Goal: Navigation & Orientation: Understand site structure

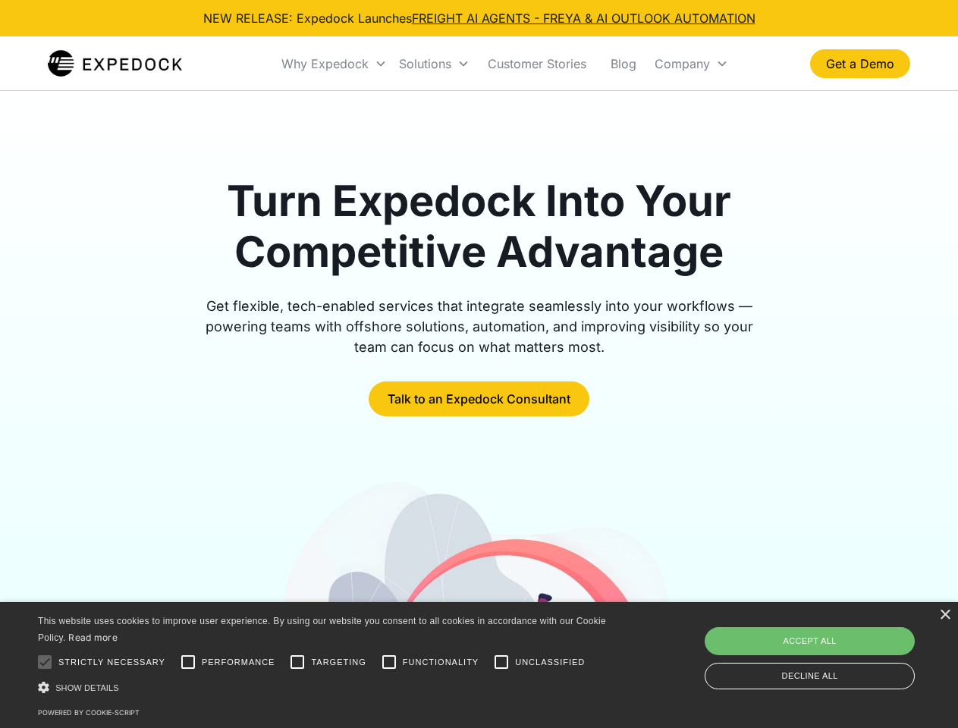
click at [335, 64] on div "Why Expedock" at bounding box center [324, 63] width 87 height 15
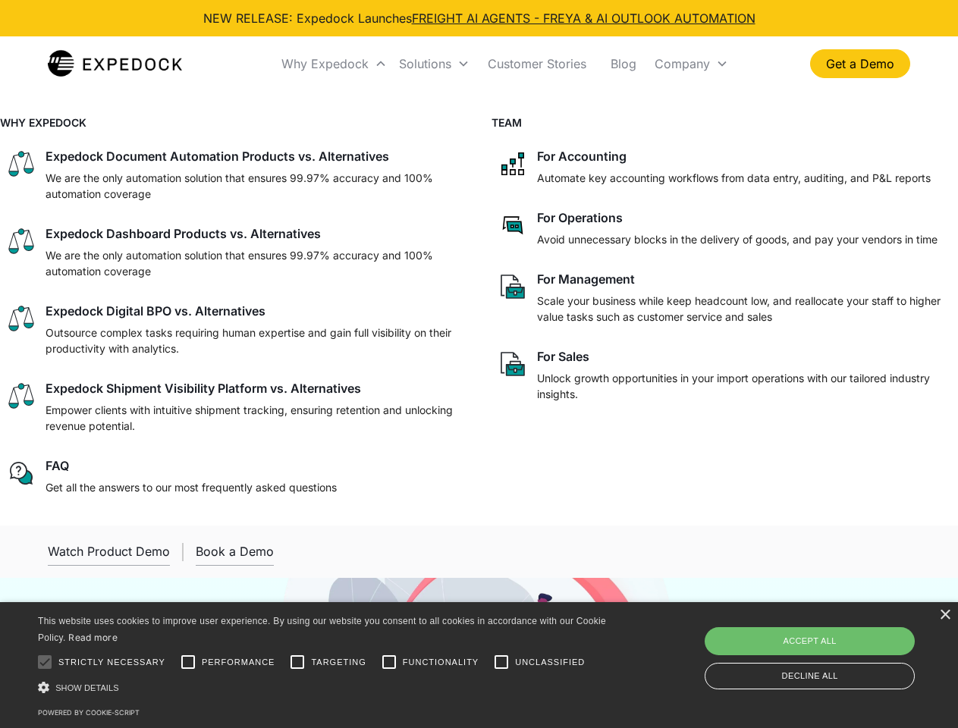
click at [434, 64] on div "Solutions" at bounding box center [425, 63] width 52 height 15
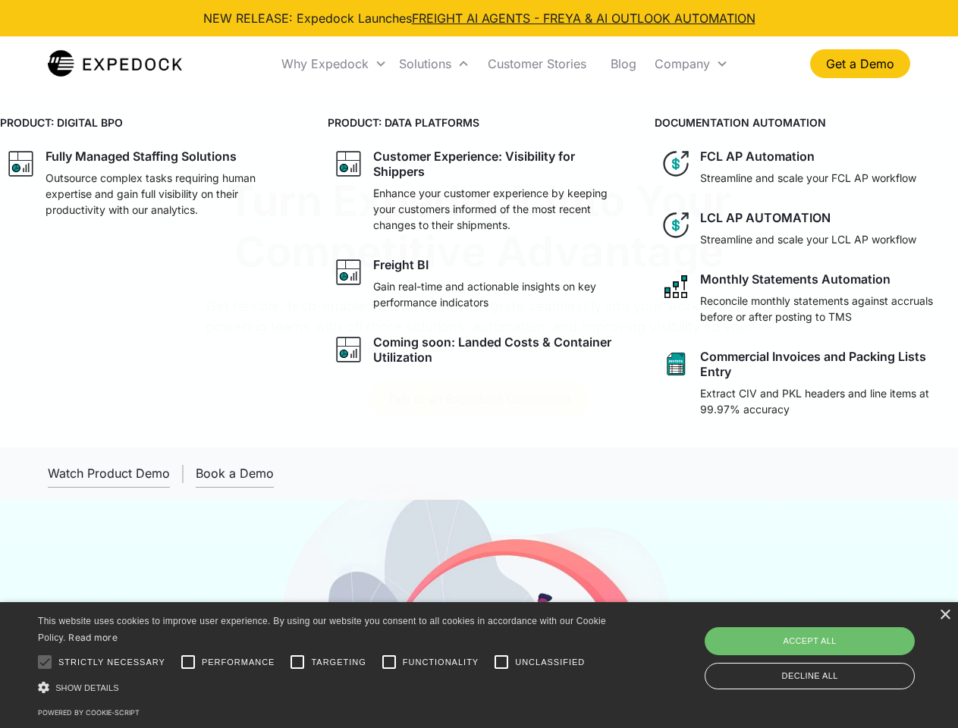
click at [691, 64] on div "Company" at bounding box center [682, 63] width 55 height 15
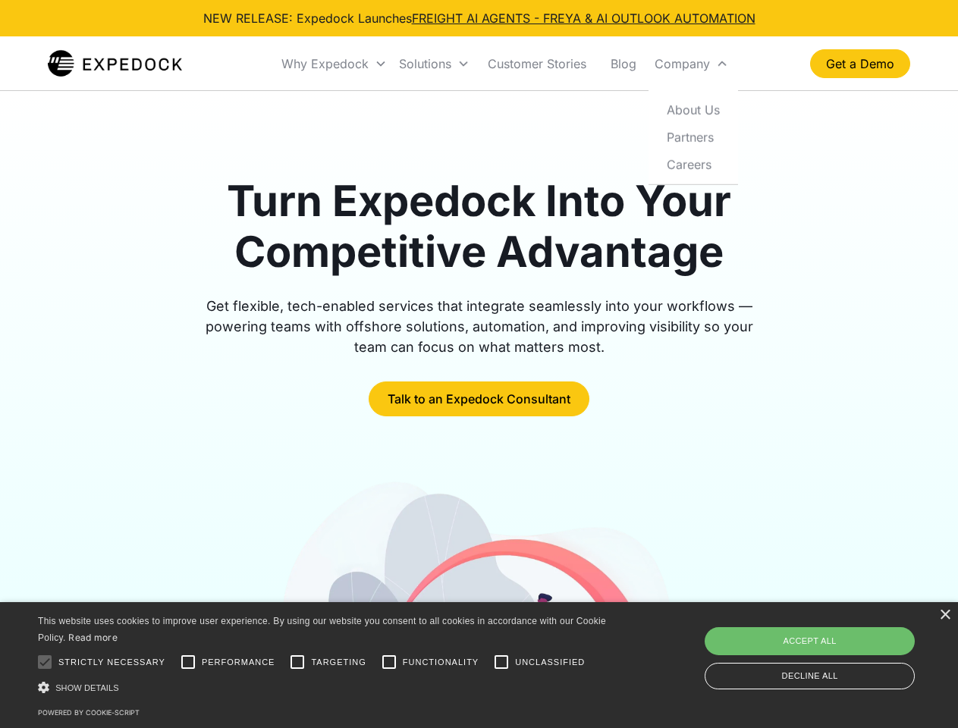
click at [45, 662] on div at bounding box center [45, 662] width 30 height 30
click at [188, 662] on input "Performance" at bounding box center [188, 662] width 30 height 30
checkbox input "true"
click at [297, 662] on input "Targeting" at bounding box center [297, 662] width 30 height 30
checkbox input "true"
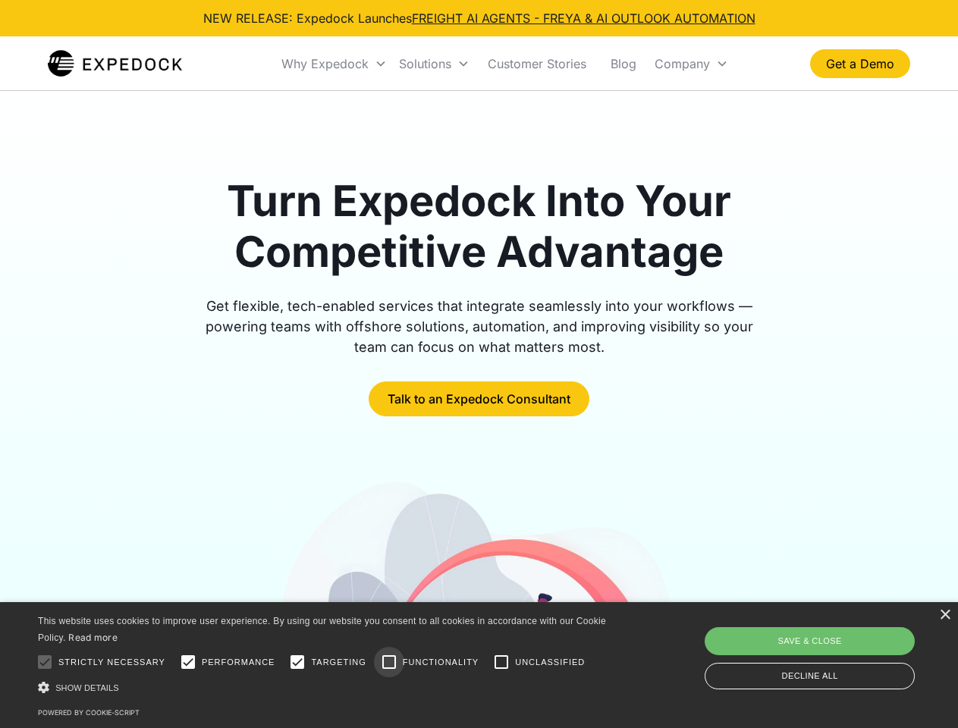
click at [389, 662] on input "Functionality" at bounding box center [389, 662] width 30 height 30
checkbox input "true"
click at [501, 662] on input "Unclassified" at bounding box center [501, 662] width 30 height 30
checkbox input "true"
click at [325, 687] on div "Show details Hide details" at bounding box center [324, 688] width 573 height 16
